Goal: Check status: Check status

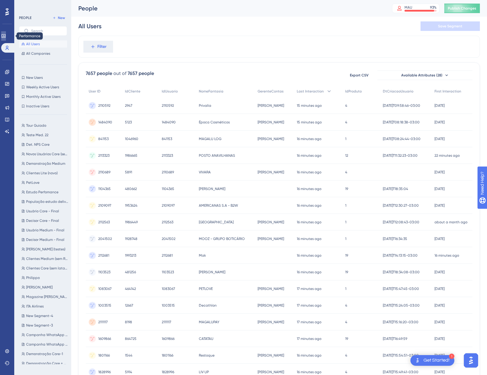
click at [5, 36] on icon at bounding box center [3, 36] width 5 height 5
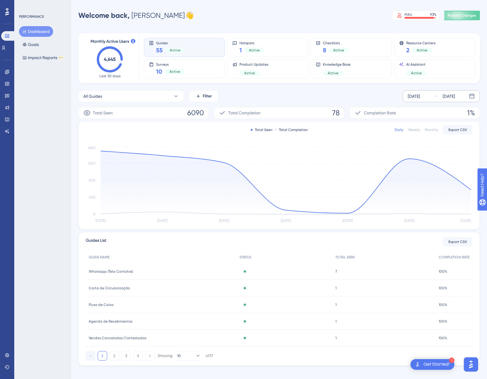
click at [433, 98] on div "Sep 10 2025 Sep 16 2025" at bounding box center [441, 96] width 77 height 12
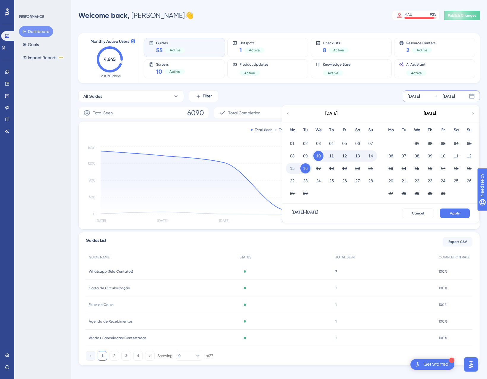
click at [294, 168] on button "15" at bounding box center [293, 168] width 10 height 10
click at [463, 214] on button "Apply" at bounding box center [455, 214] width 30 height 10
